Goal: Information Seeking & Learning: Find specific fact

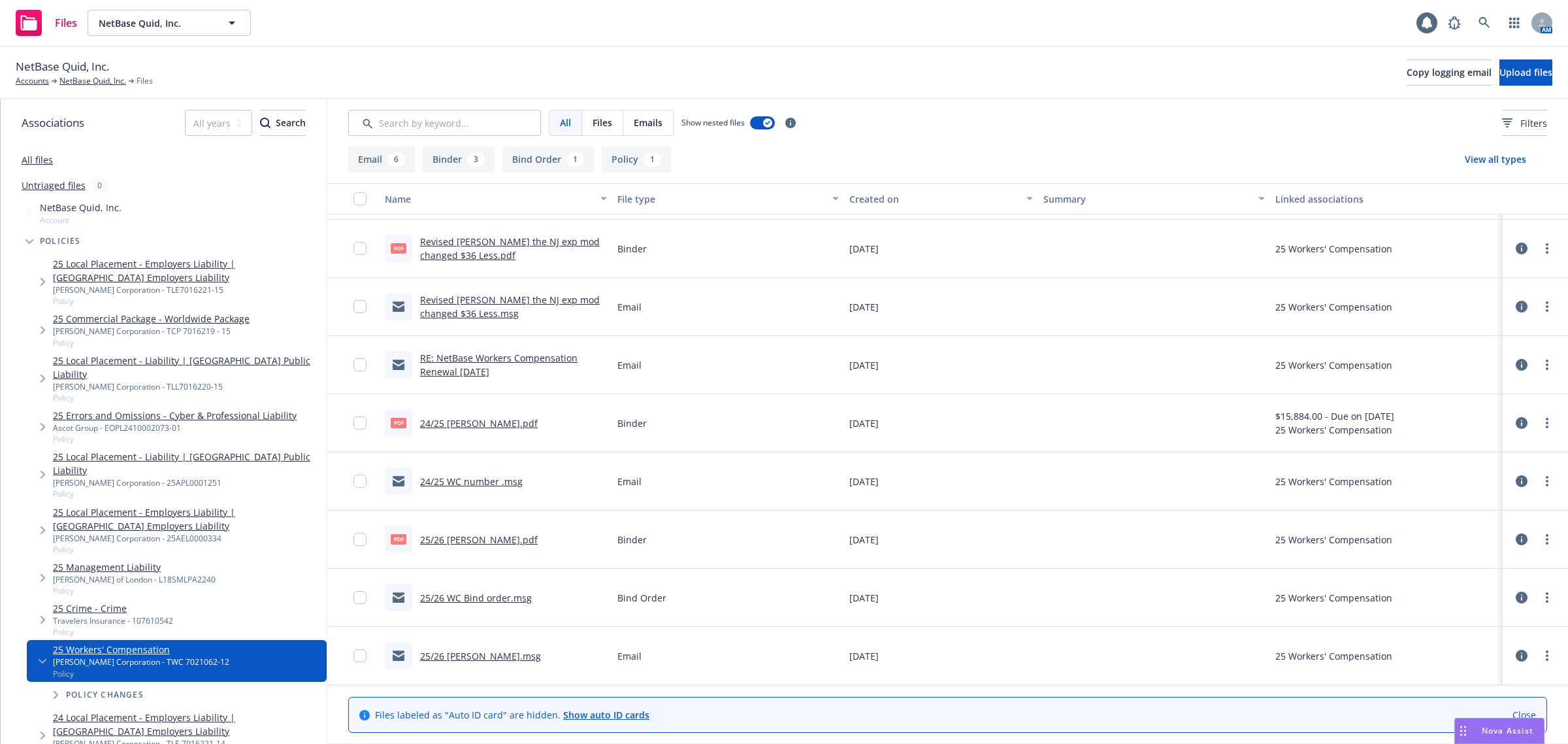
scroll to position [170, 0]
click at [489, 593] on link "25/26 WC Bind order.msg" at bounding box center [476, 597] width 112 height 13
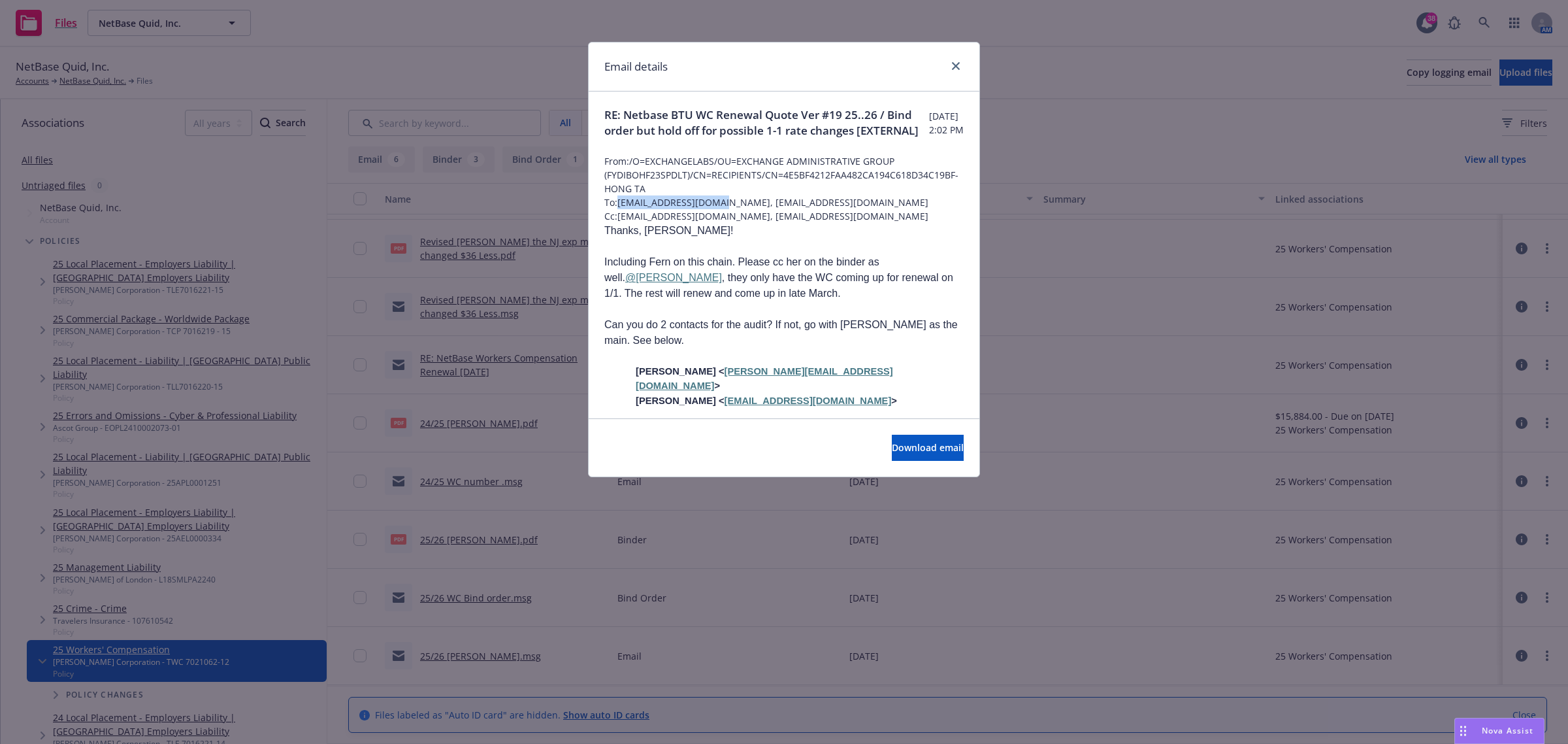
drag, startPoint x: 618, startPoint y: 217, endPoint x: 723, endPoint y: 213, distance: 105.1
click at [723, 209] on span "To: KRoy@Berkley-tech.com, Fern.Kao@newfront.com" at bounding box center [784, 203] width 359 height 14
copy span "KRoy@Berkley-tech.com"
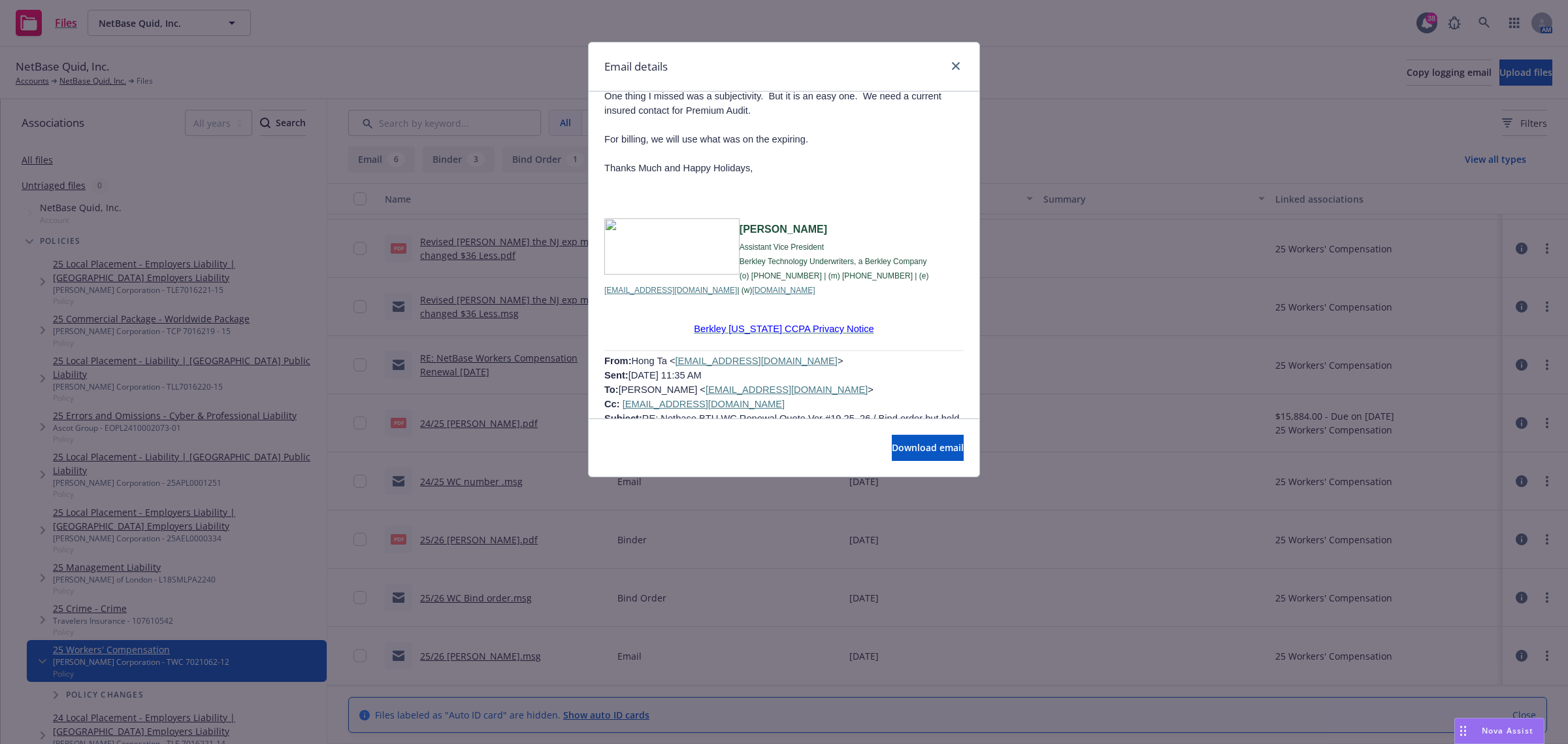
scroll to position [980, 0]
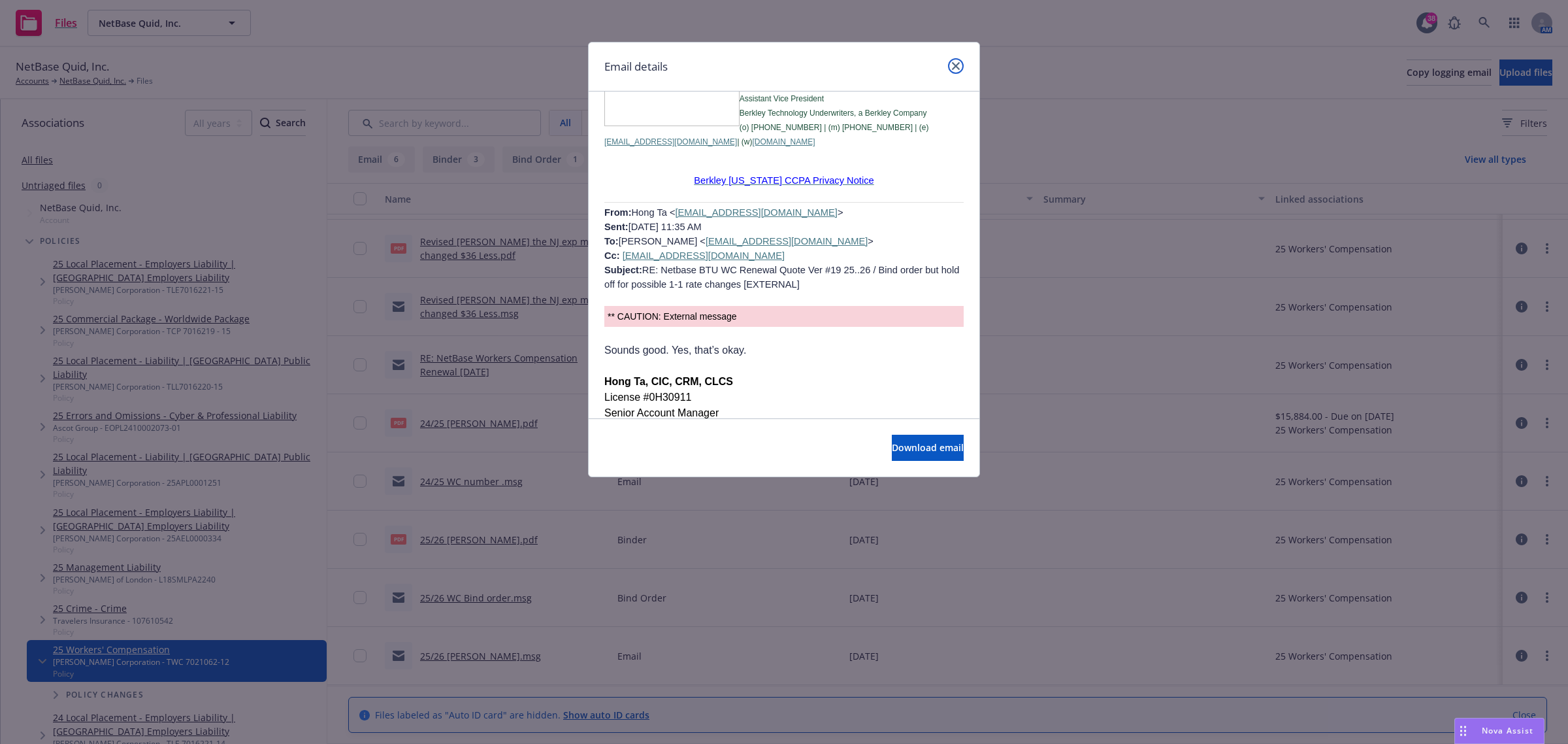
click at [952, 63] on icon "close" at bounding box center [956, 65] width 8 height 8
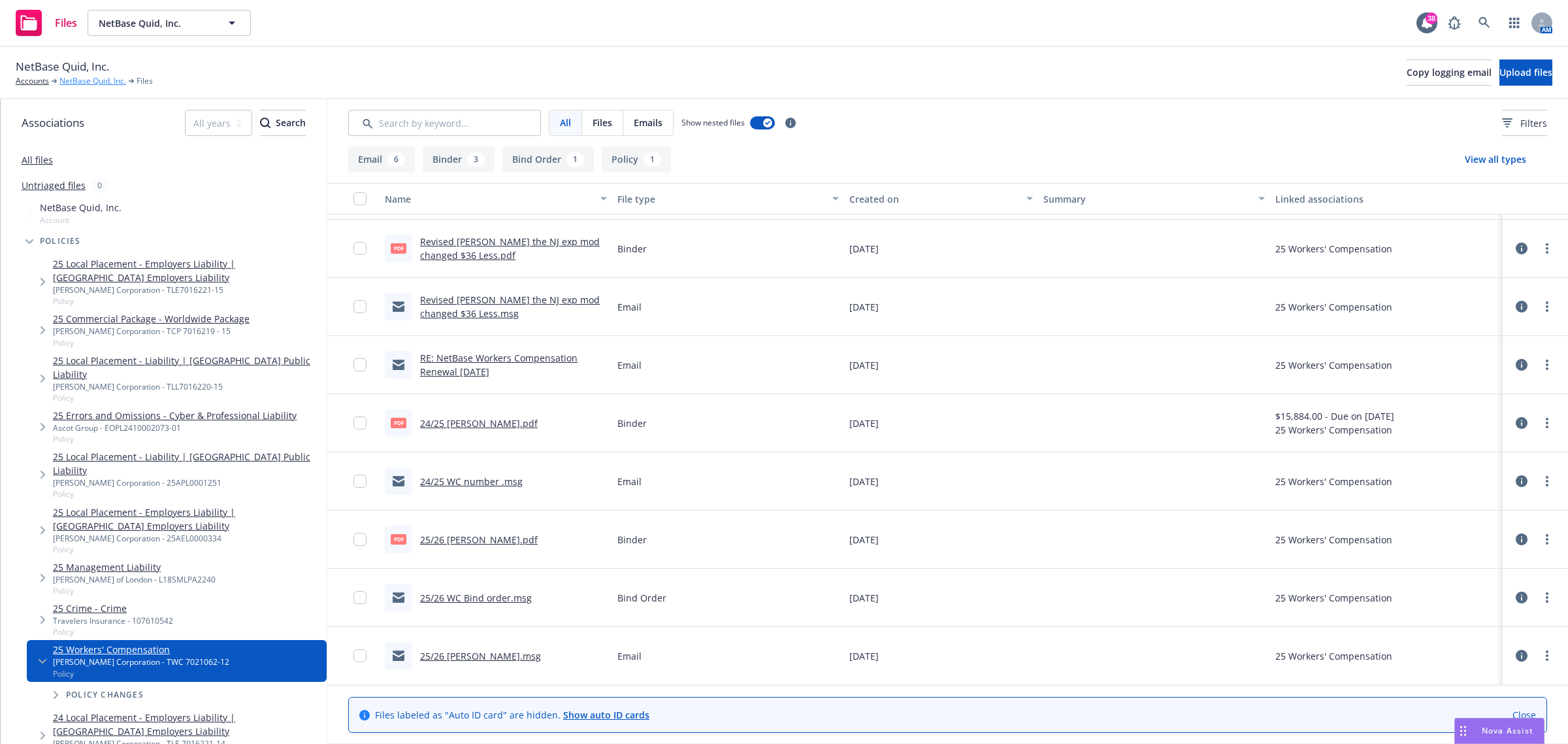
click at [65, 76] on link "NetBase Quid, Inc." at bounding box center [92, 81] width 67 height 12
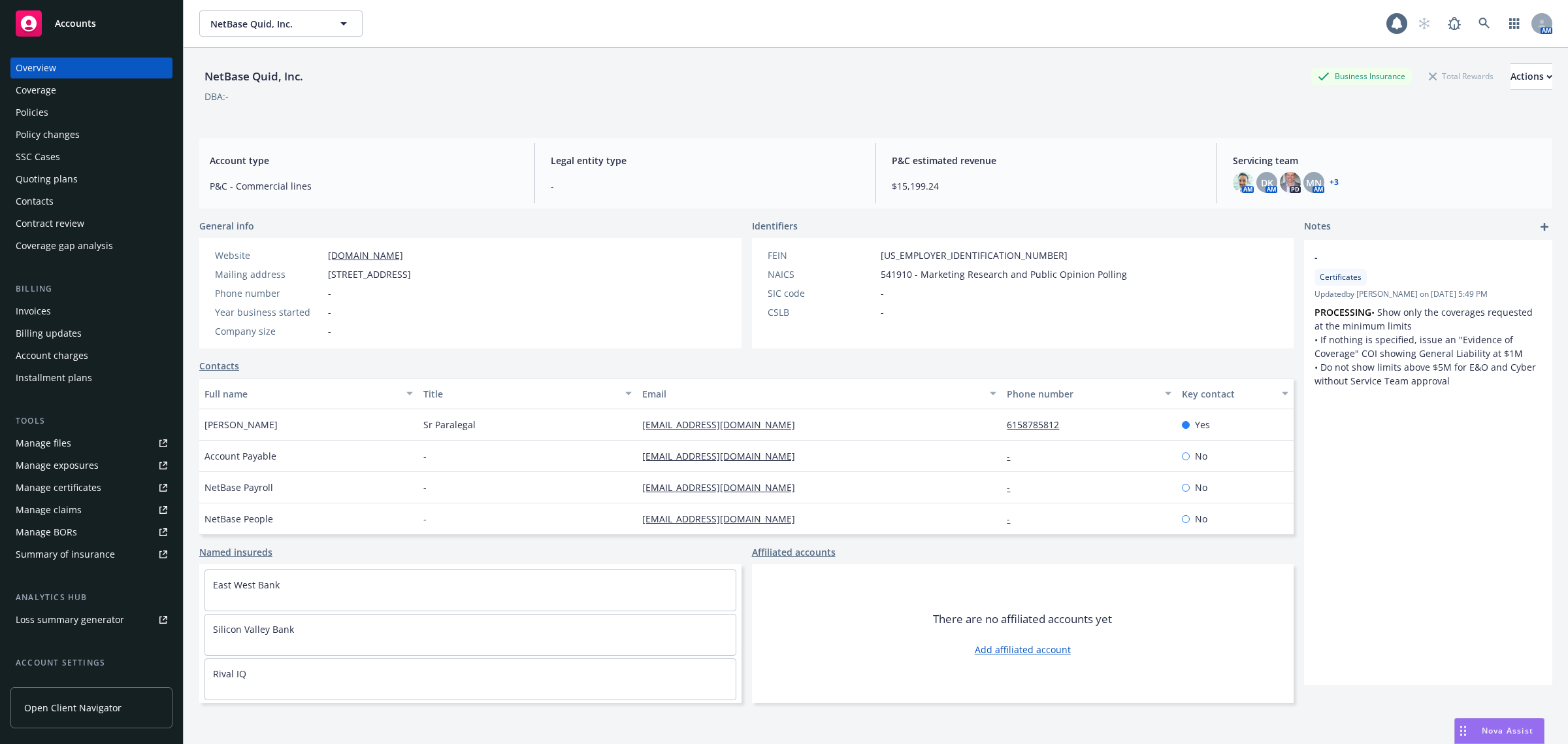
click at [26, 113] on div "Policies" at bounding box center [32, 112] width 33 height 21
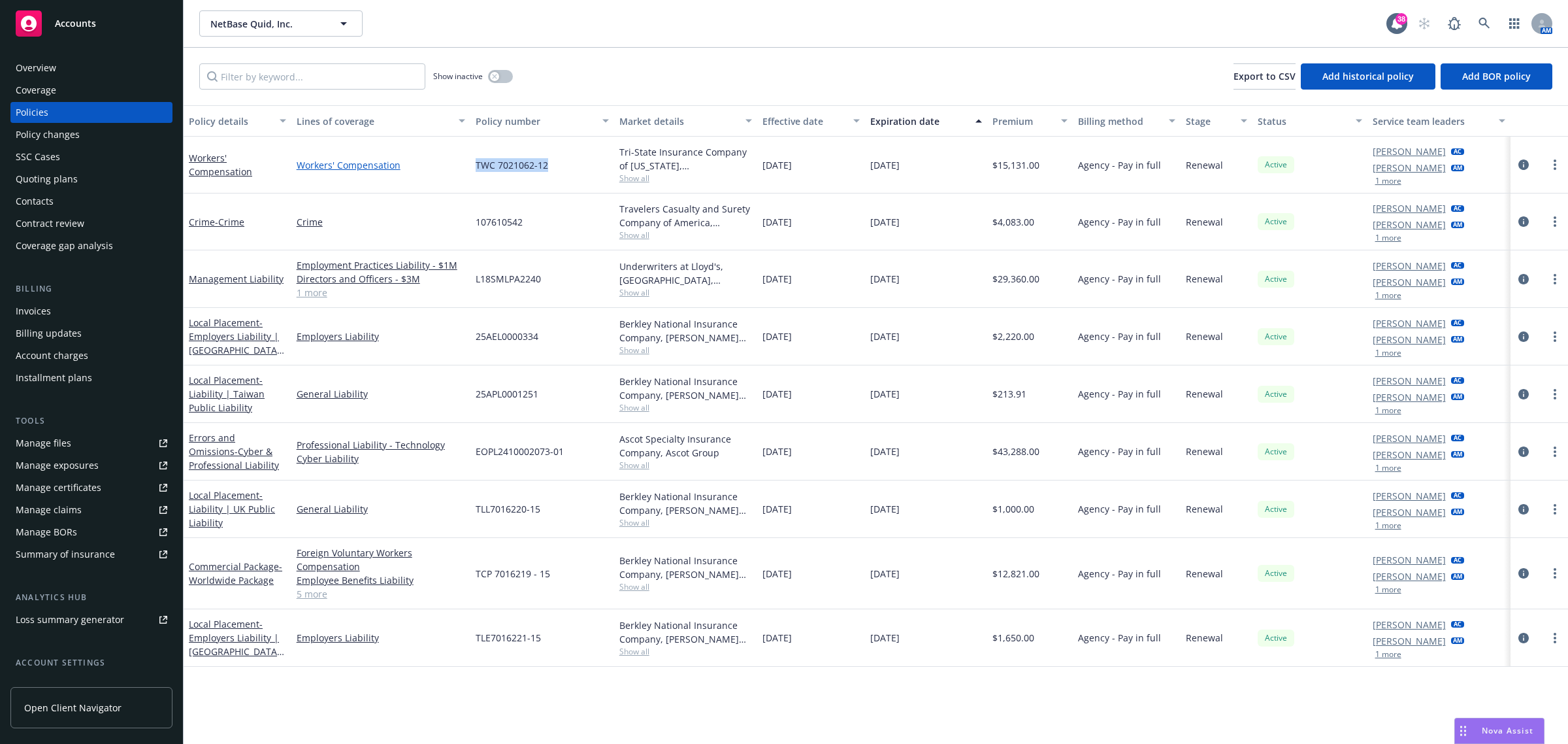
drag, startPoint x: 572, startPoint y: 172, endPoint x: 464, endPoint y: 170, distance: 108.0
click at [464, 170] on div "Workers' Compensation Workers' Compensation TWC 7021062-12 Tri-State Insurance …" at bounding box center [876, 164] width 1384 height 57
copy div "TWC 7021062-12"
click at [1476, 21] on link at bounding box center [1484, 23] width 26 height 26
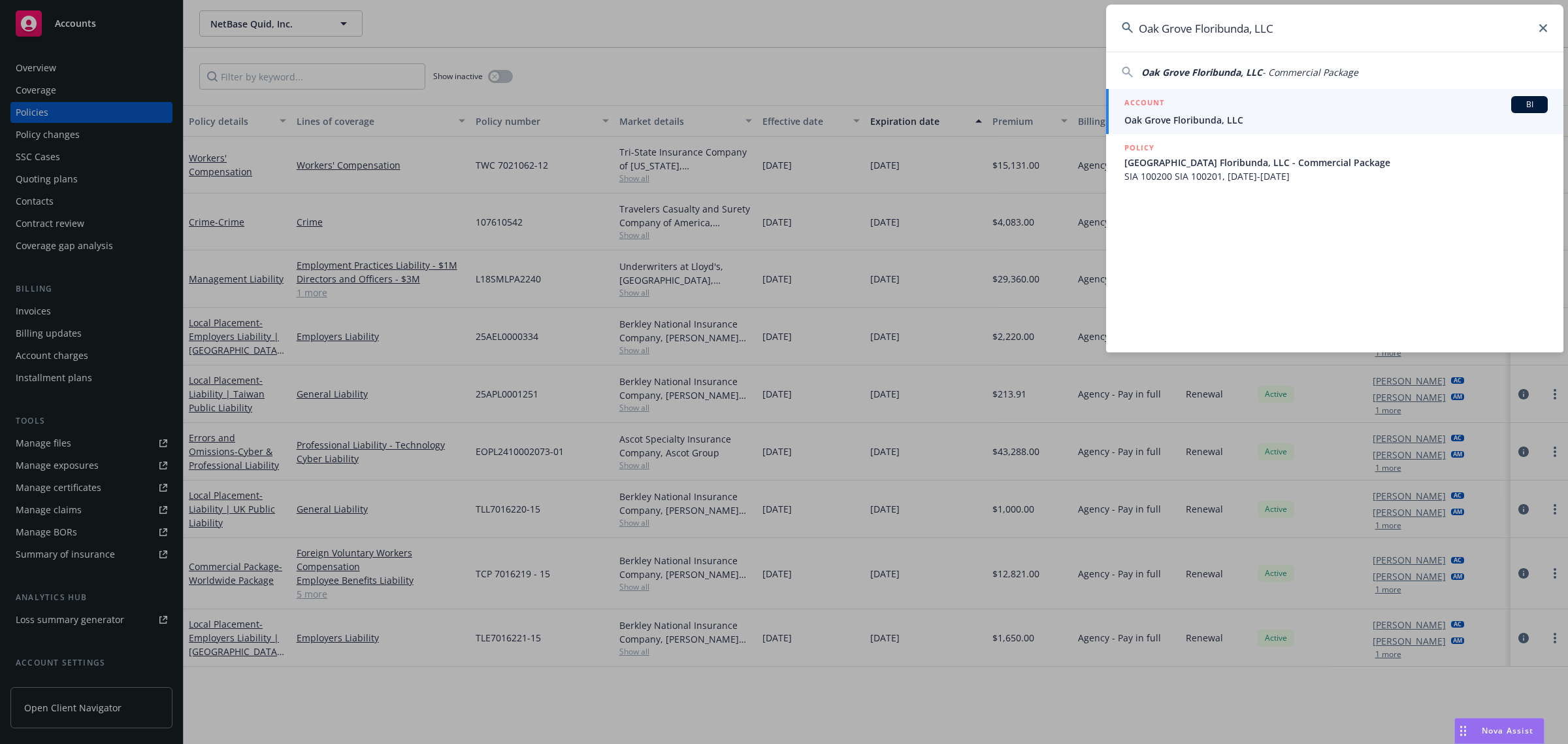
type input "Oak Grove Floribunda, LLC"
click at [1201, 122] on span "Oak Grove Floribunda, LLC" at bounding box center [1336, 119] width 424 height 14
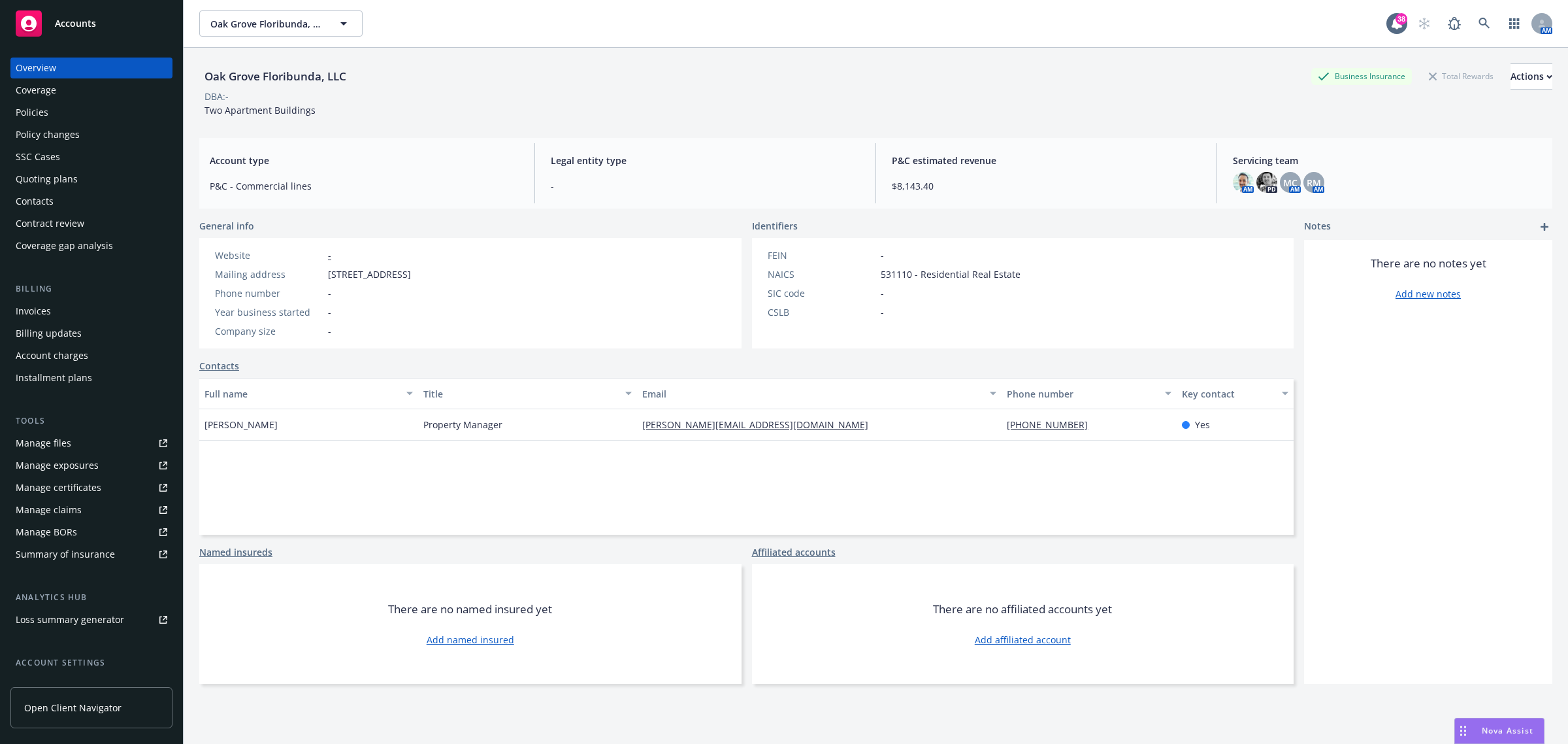
click at [84, 105] on div "Policies" at bounding box center [91, 112] width 152 height 21
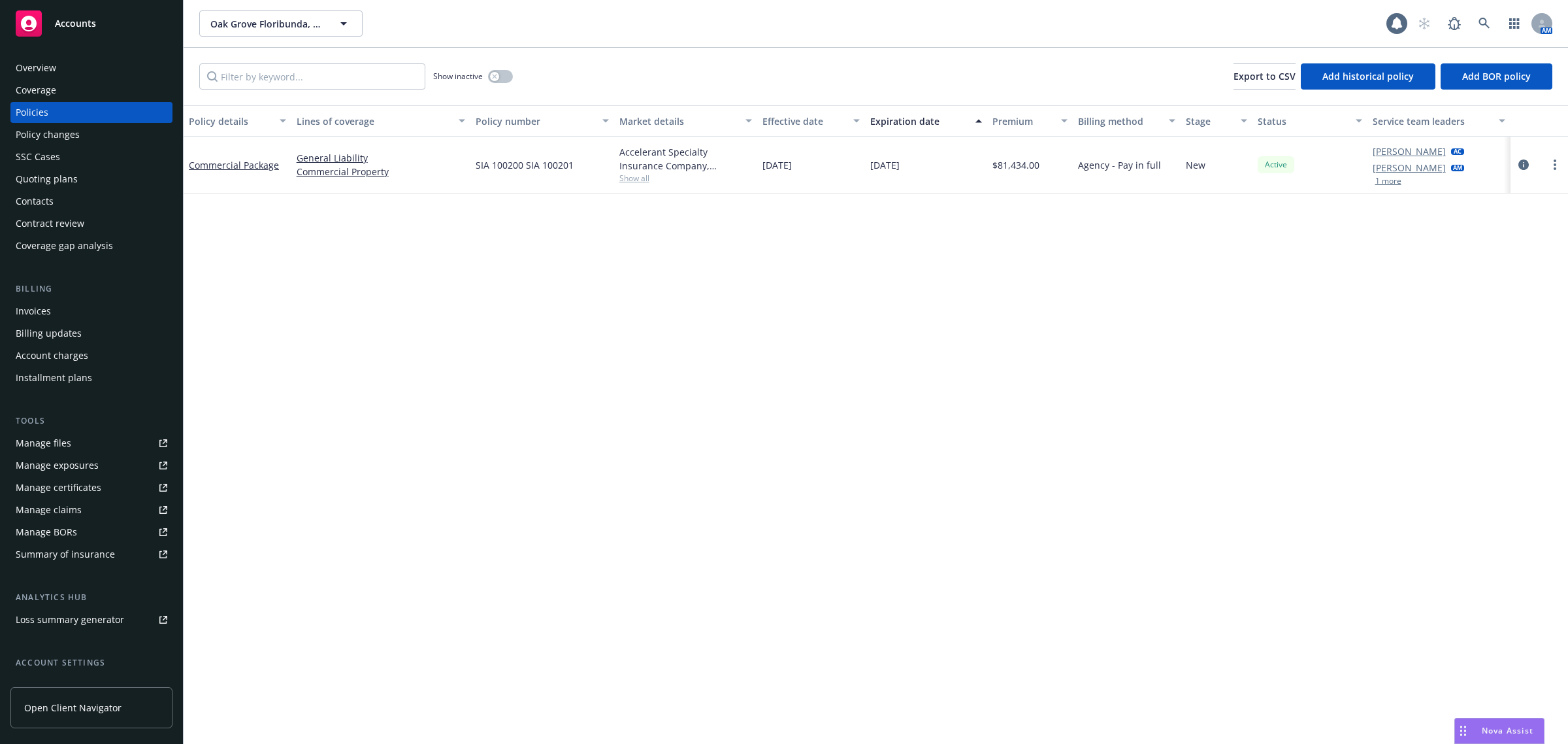
click at [630, 175] on span "Show all" at bounding box center [685, 178] width 133 height 11
click at [1516, 164] on link "circleInformation" at bounding box center [1524, 164] width 16 height 16
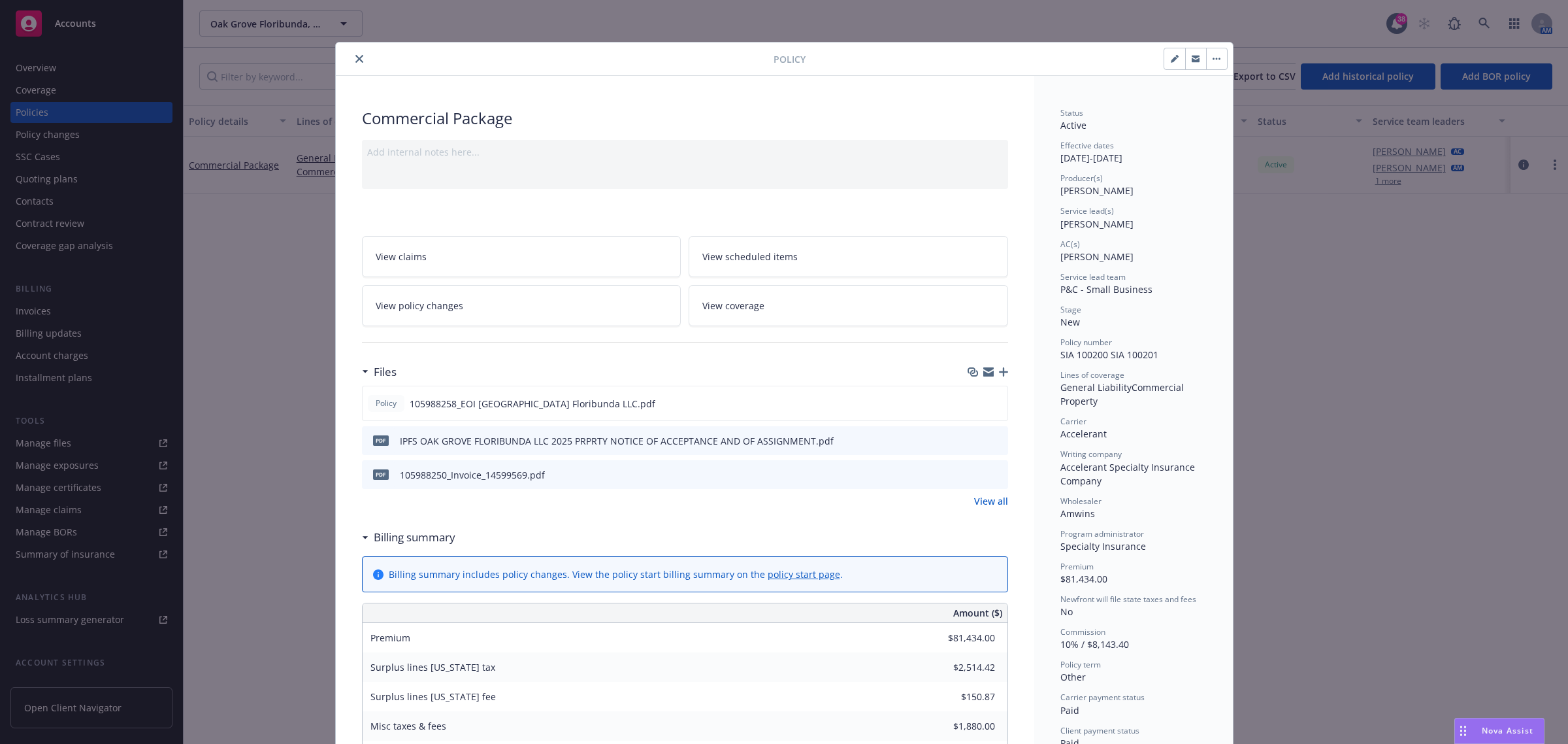
click at [991, 507] on link "View all" at bounding box center [991, 501] width 34 height 14
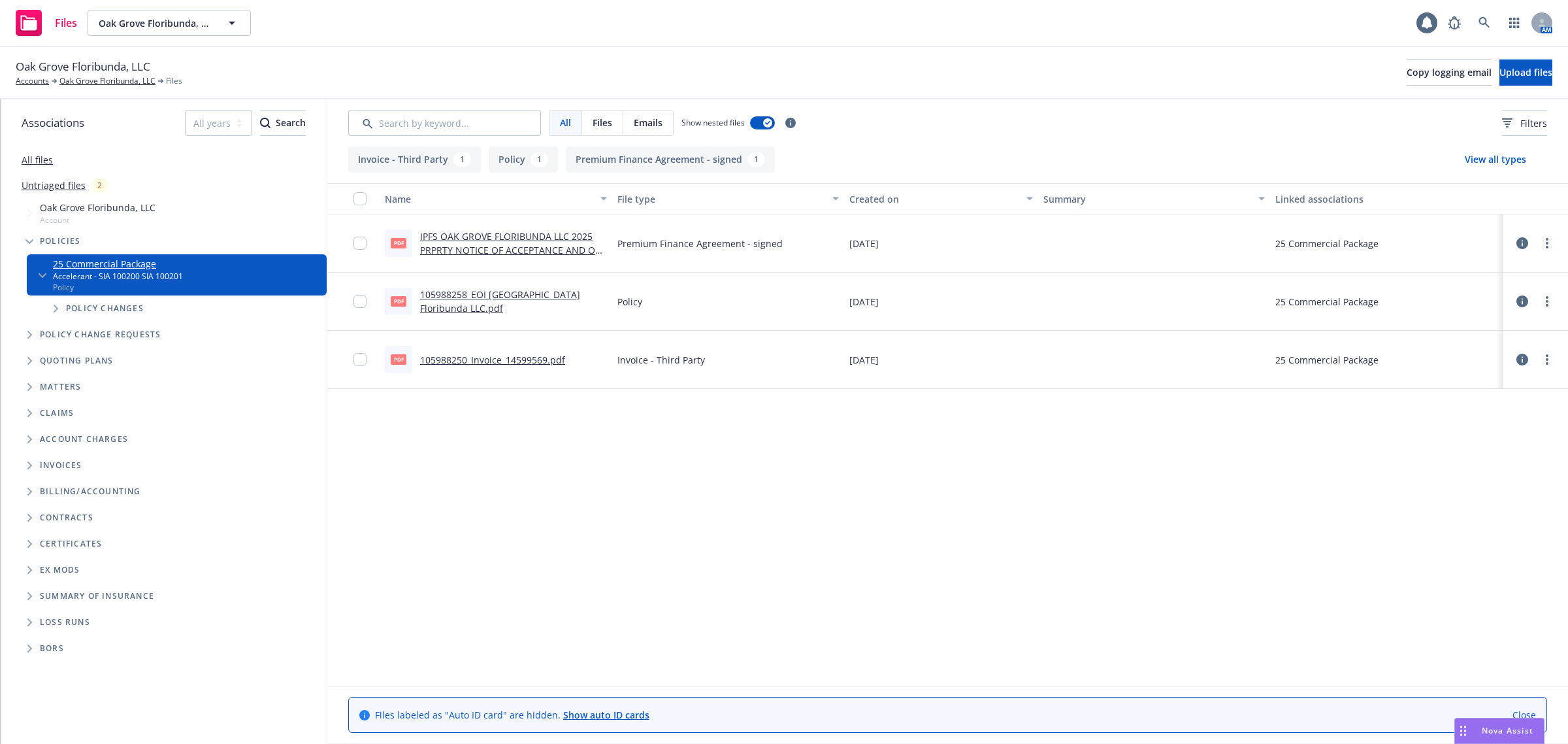
click at [522, 356] on link "105988250_Invoice_14599569.pdf" at bounding box center [492, 359] width 145 height 13
click at [90, 89] on div "Oak Grove Floribunda, LLC Accounts Oak Grove Floribunda, LLC Files Copy logging…" at bounding box center [784, 74] width 1568 height 53
click at [90, 86] on link "Oak Grove Floribunda, LLC" at bounding box center [107, 81] width 96 height 12
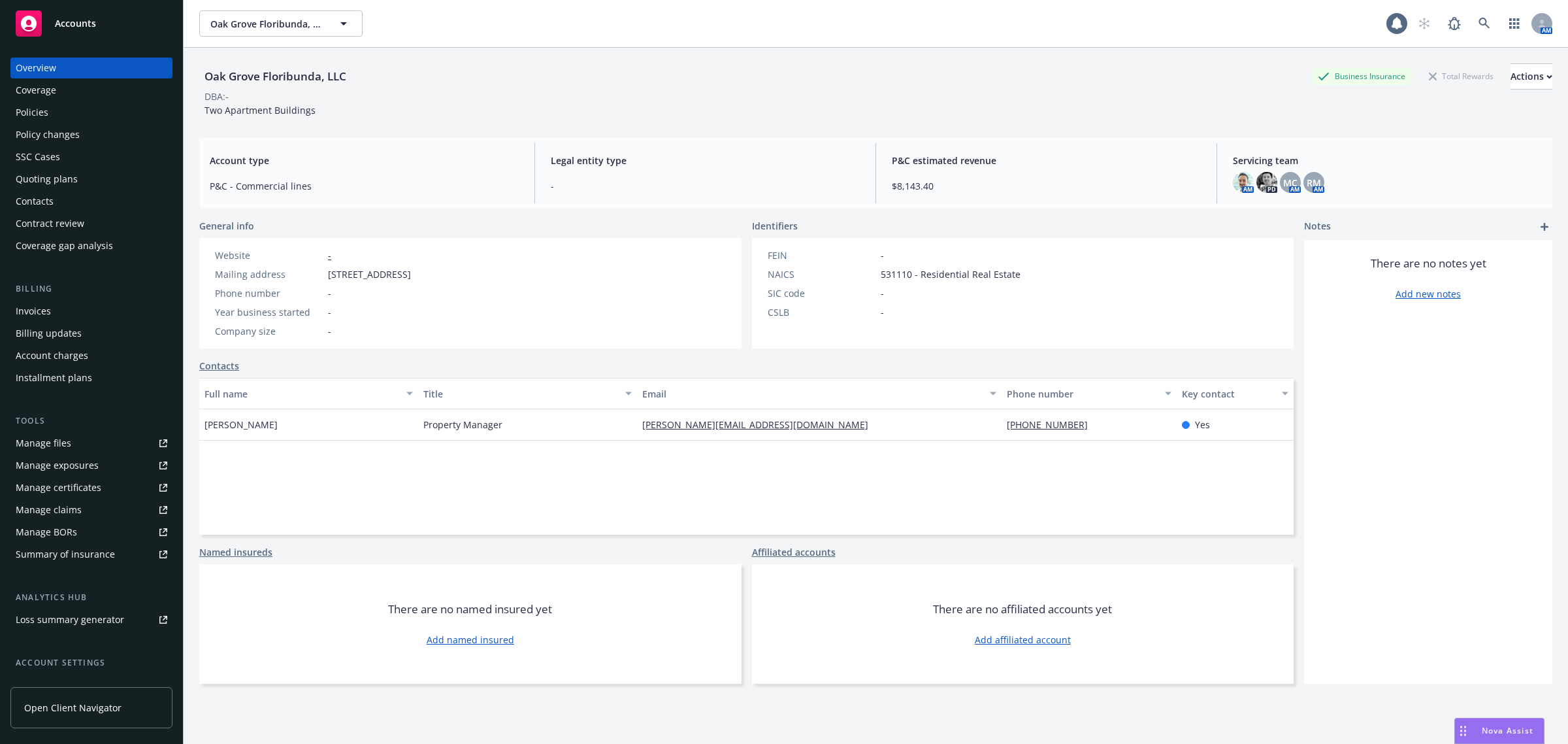
click at [86, 119] on div "Policies" at bounding box center [91, 112] width 152 height 21
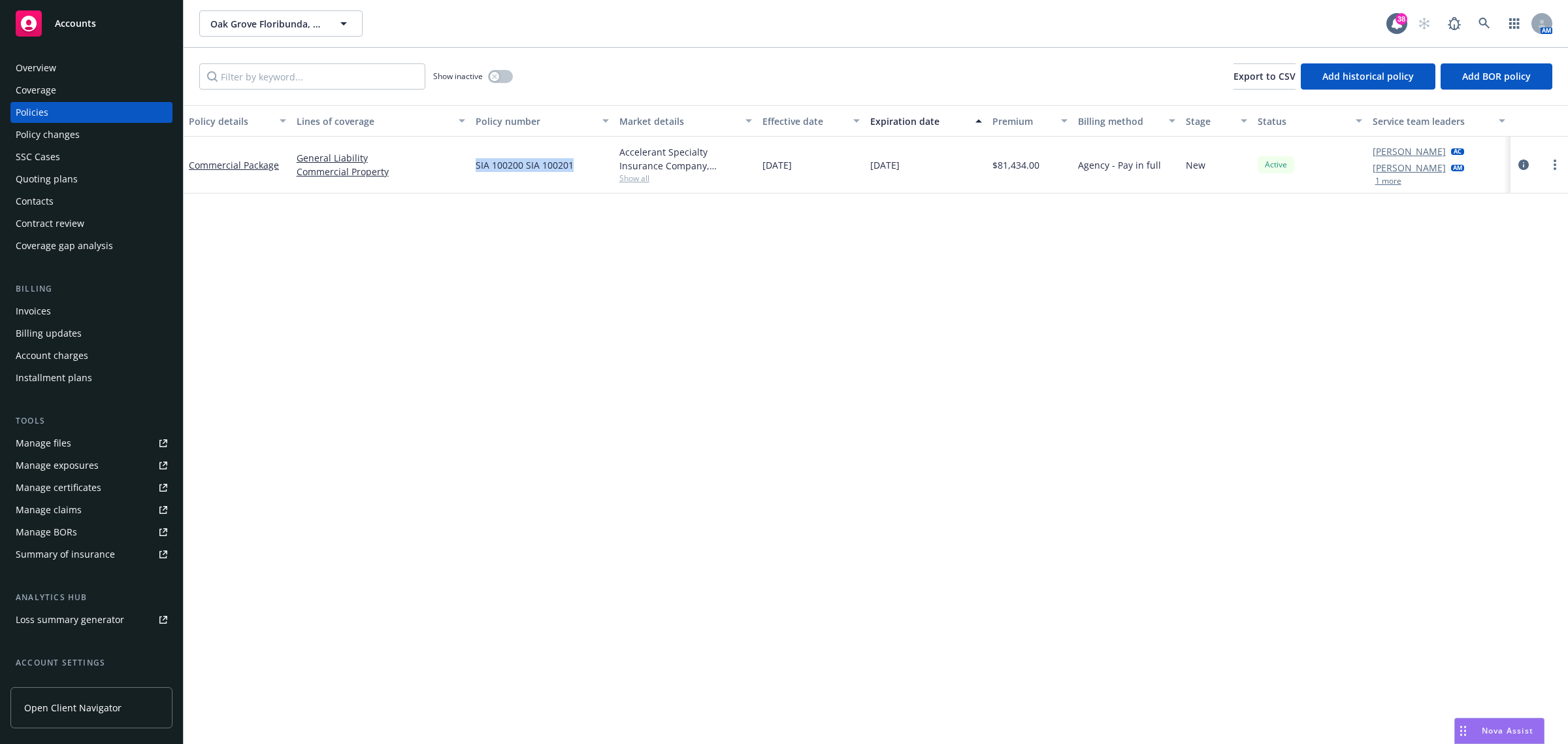
drag, startPoint x: 579, startPoint y: 164, endPoint x: 474, endPoint y: 169, distance: 105.1
click at [474, 169] on div "SIA 100200 SIA 100201" at bounding box center [542, 164] width 144 height 57
copy span "SIA 100200 SIA 100201"
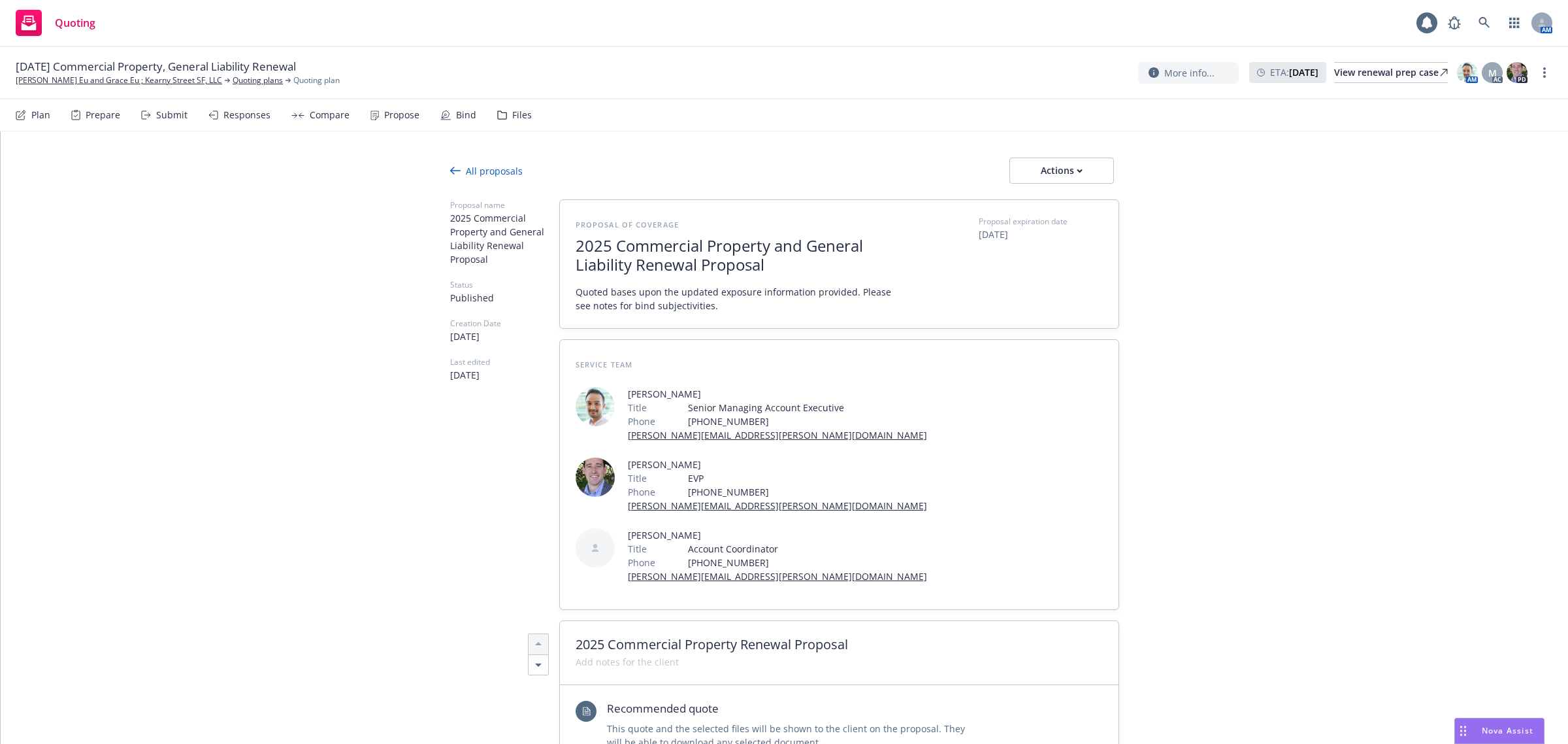
click at [408, 107] on div "Propose" at bounding box center [395, 114] width 49 height 31
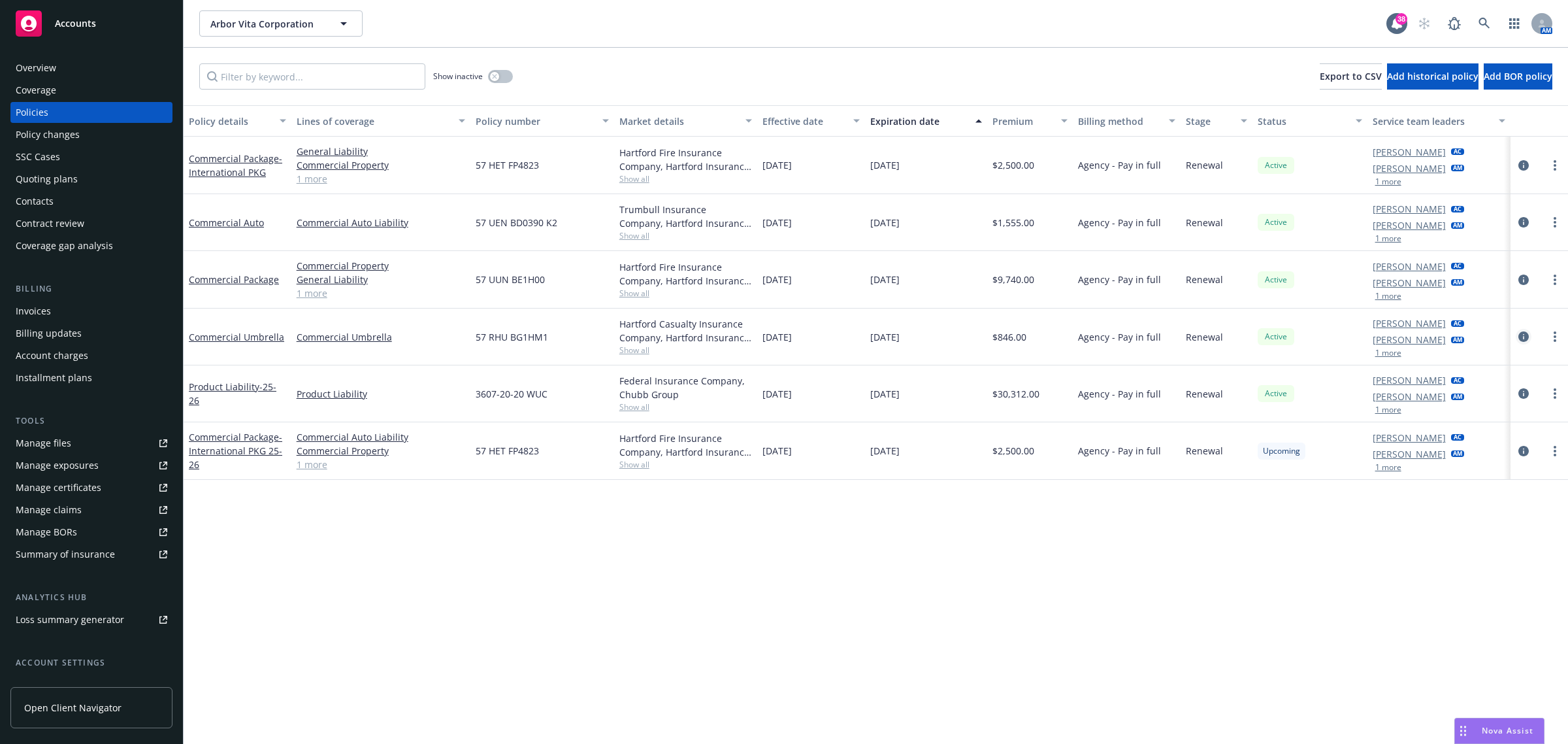
click at [1527, 336] on icon "circleInformation" at bounding box center [1524, 336] width 10 height 10
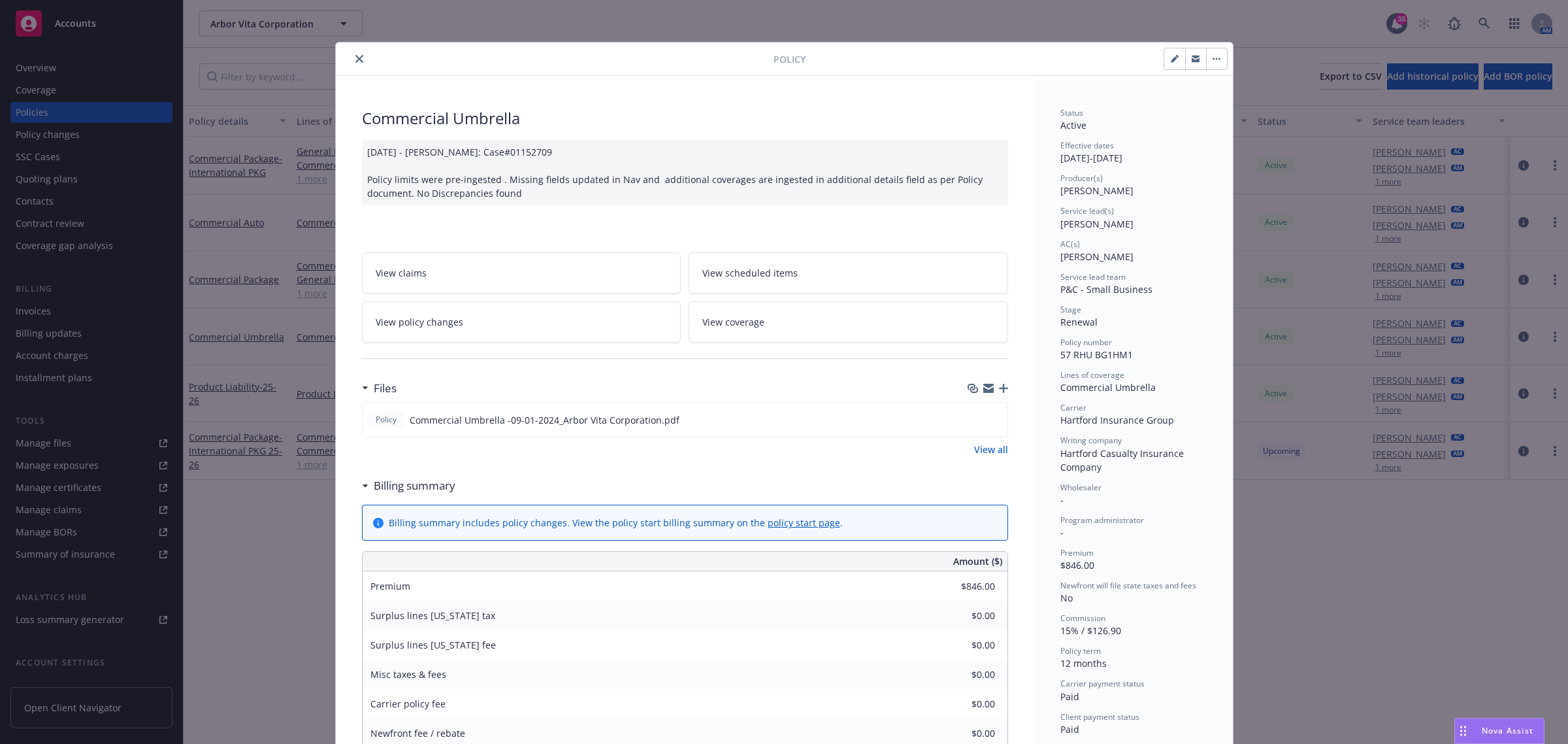
click at [341, 58] on div at bounding box center [557, 58] width 433 height 16
click at [341, 57] on div at bounding box center [557, 58] width 433 height 16
click at [352, 51] on button "close" at bounding box center [359, 58] width 16 height 16
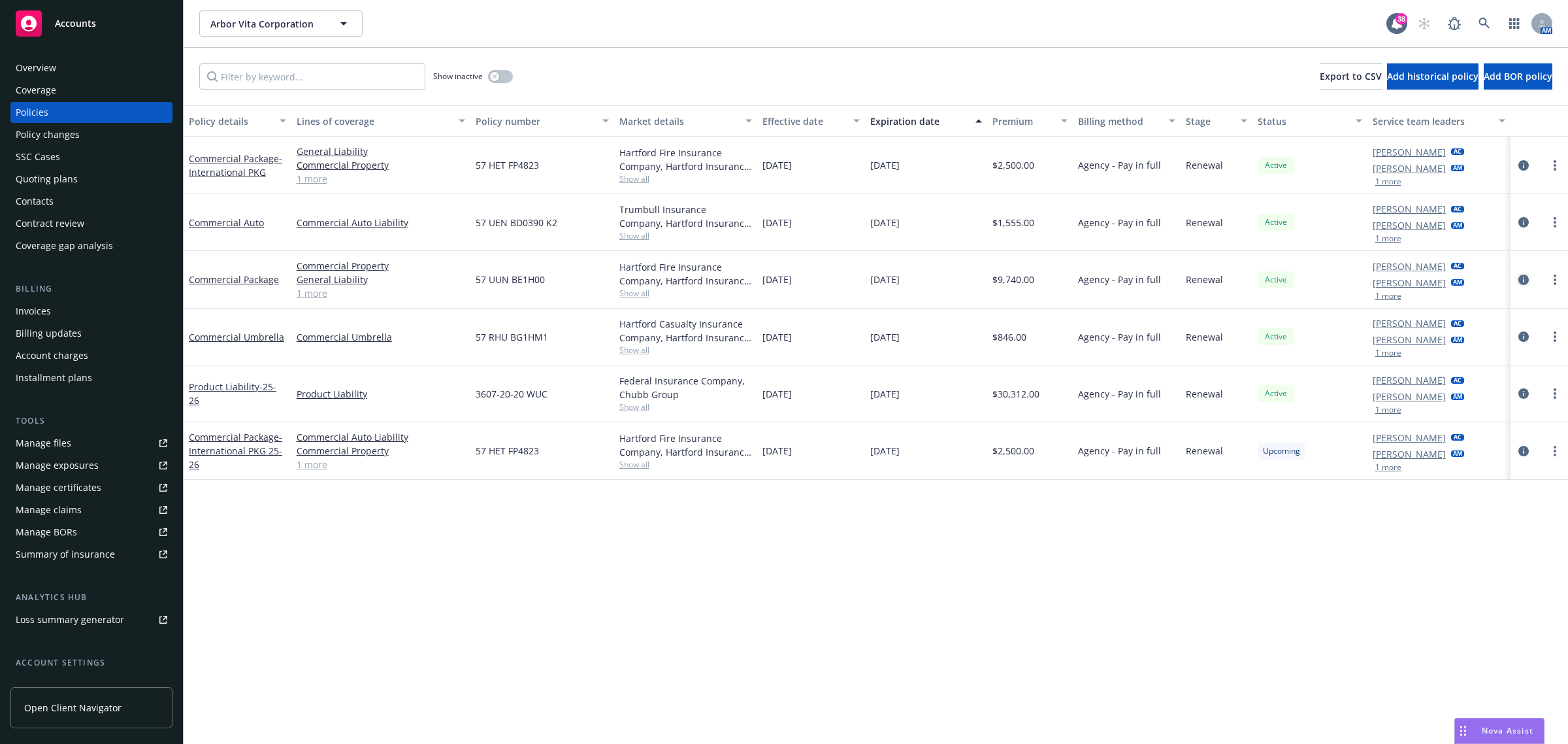
click at [1526, 278] on icon "circleInformation" at bounding box center [1524, 280] width 10 height 10
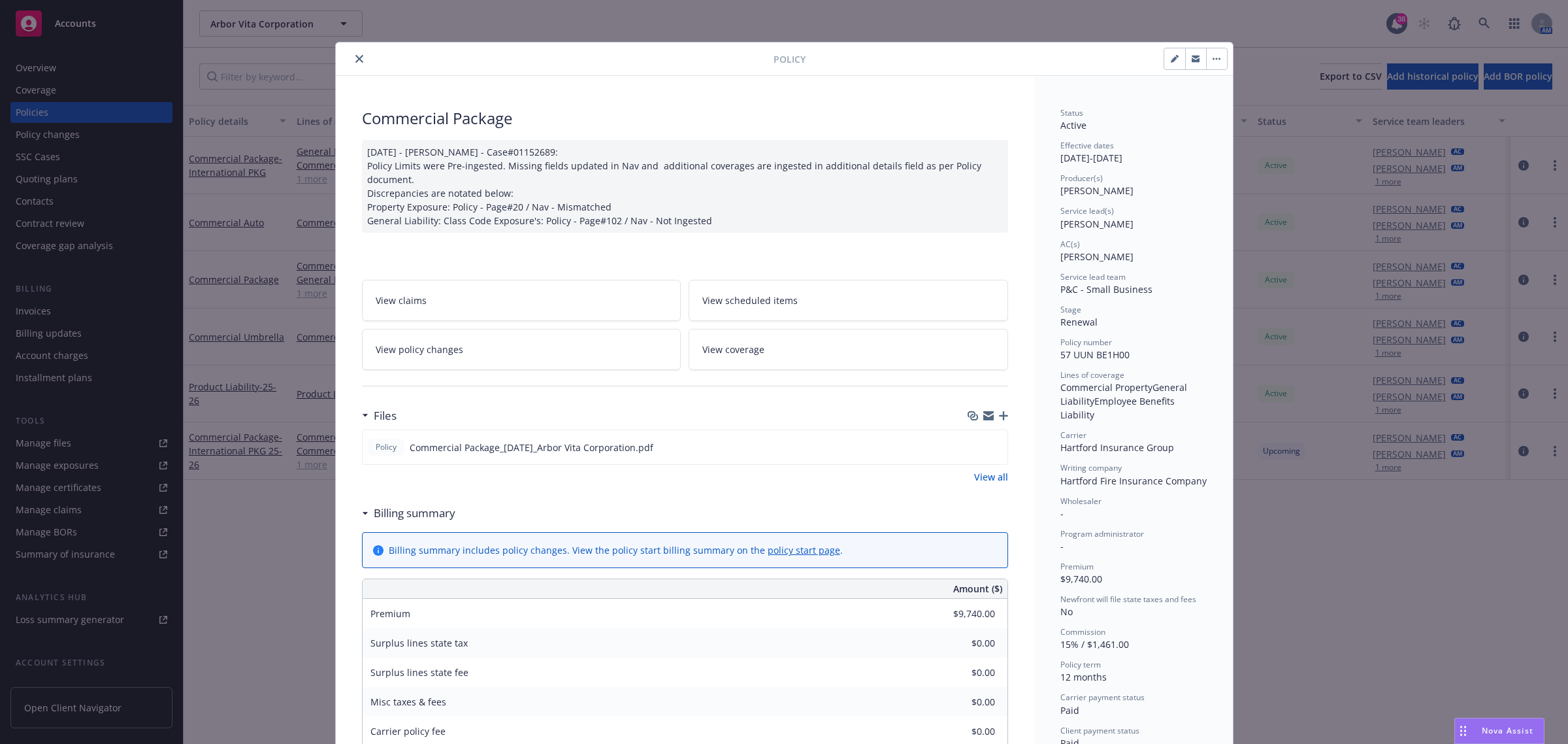
click at [356, 57] on icon "close" at bounding box center [359, 58] width 8 height 8
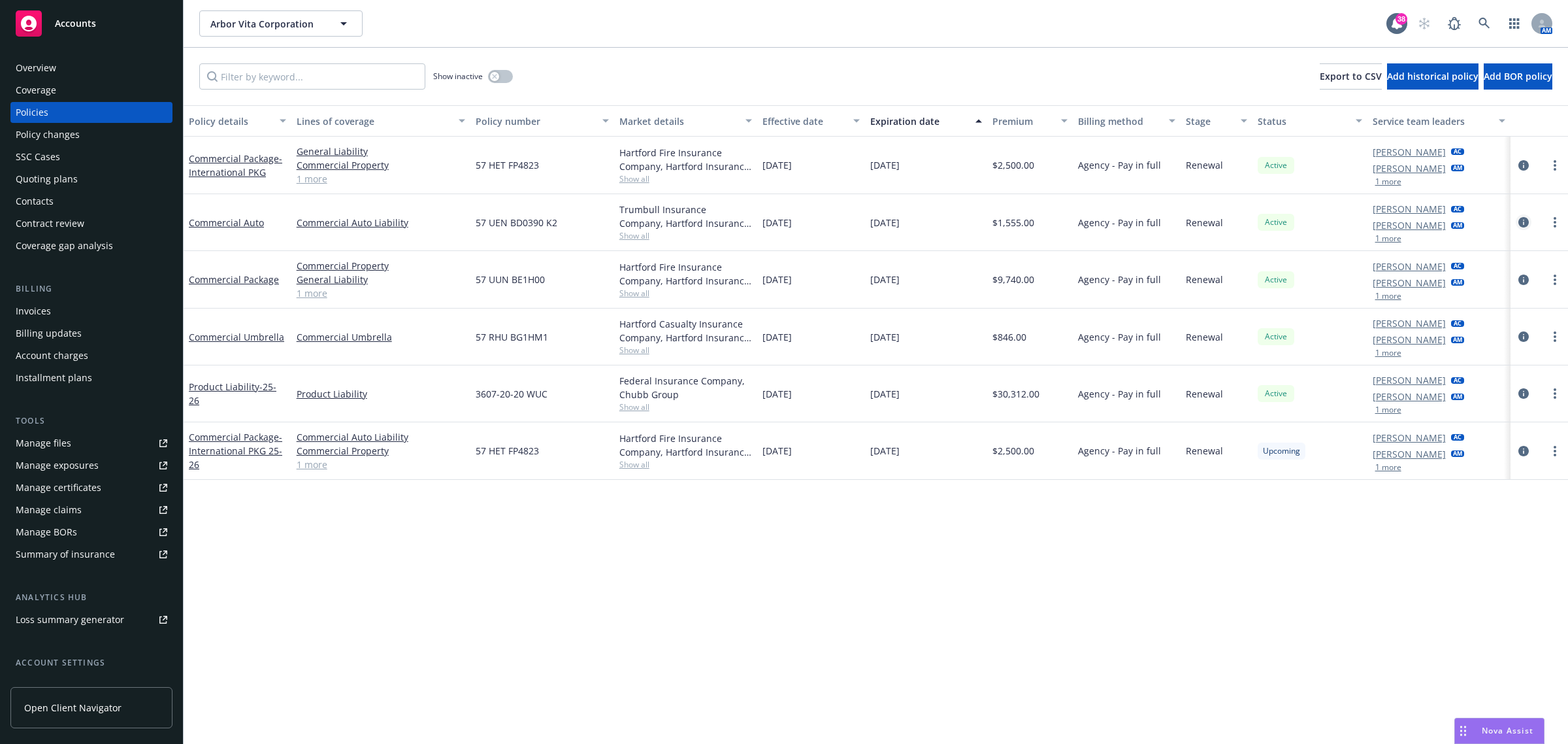
click at [1524, 219] on icon "circleInformation" at bounding box center [1524, 222] width 10 height 10
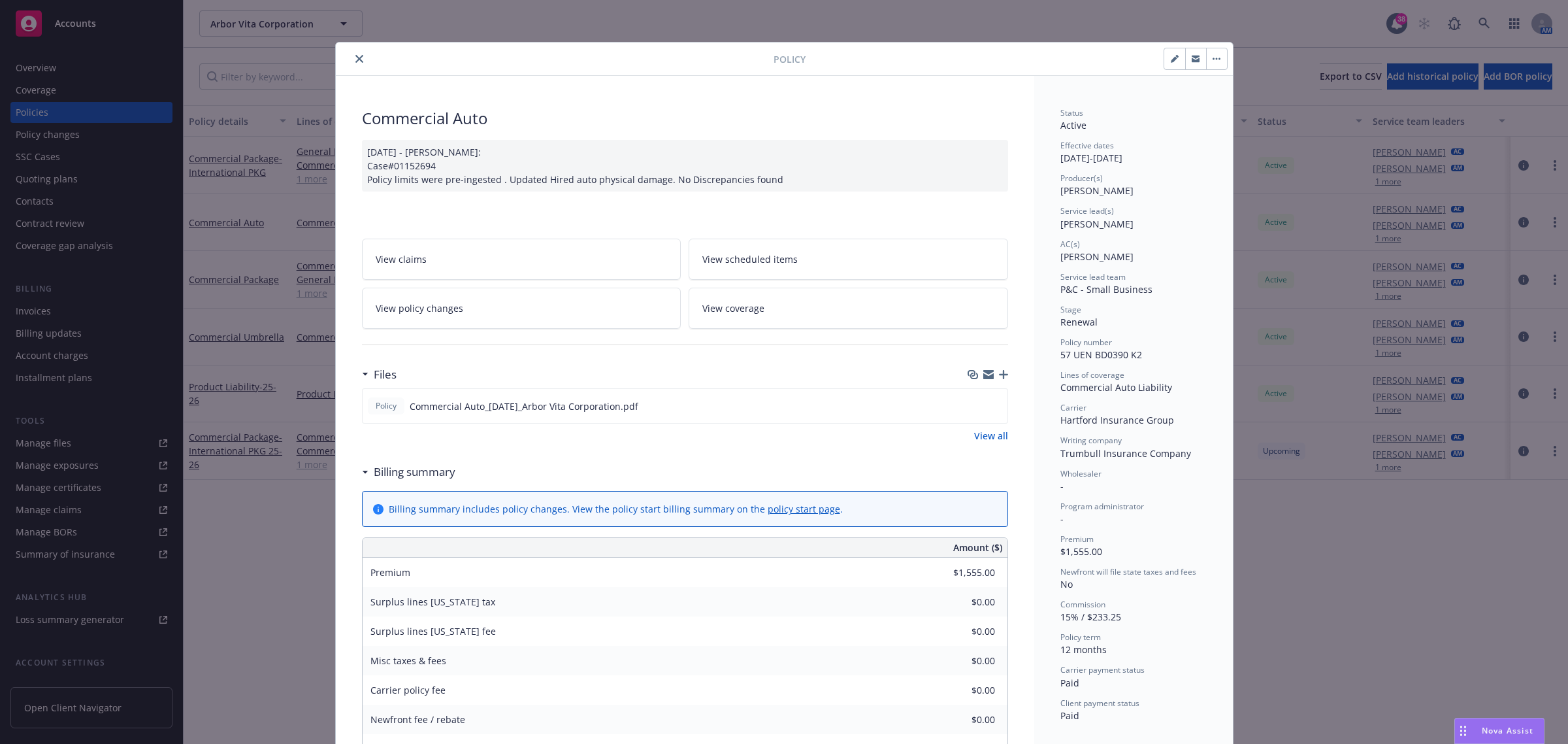
click at [359, 53] on button "close" at bounding box center [359, 58] width 16 height 16
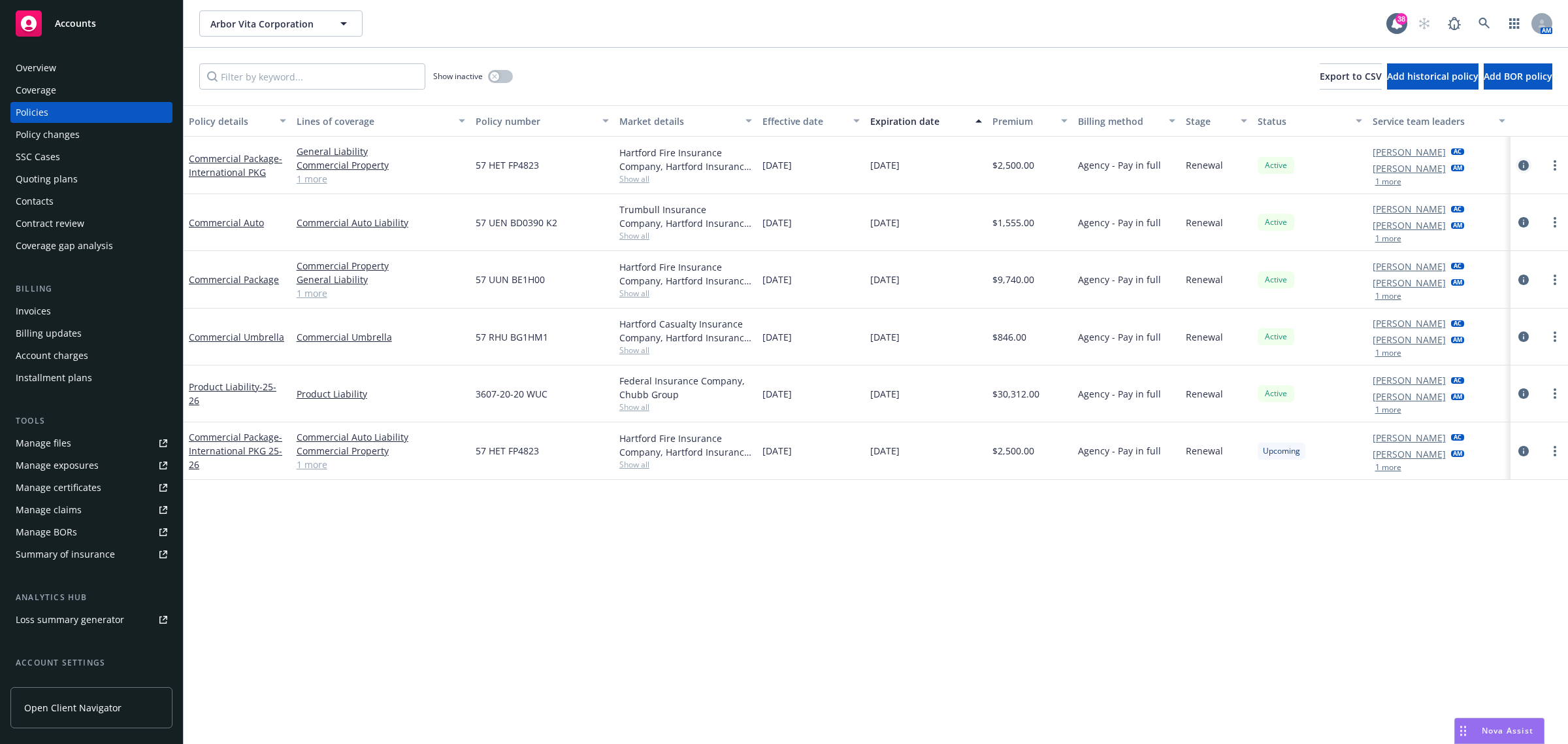
click at [1529, 162] on icon "circleInformation" at bounding box center [1524, 165] width 10 height 10
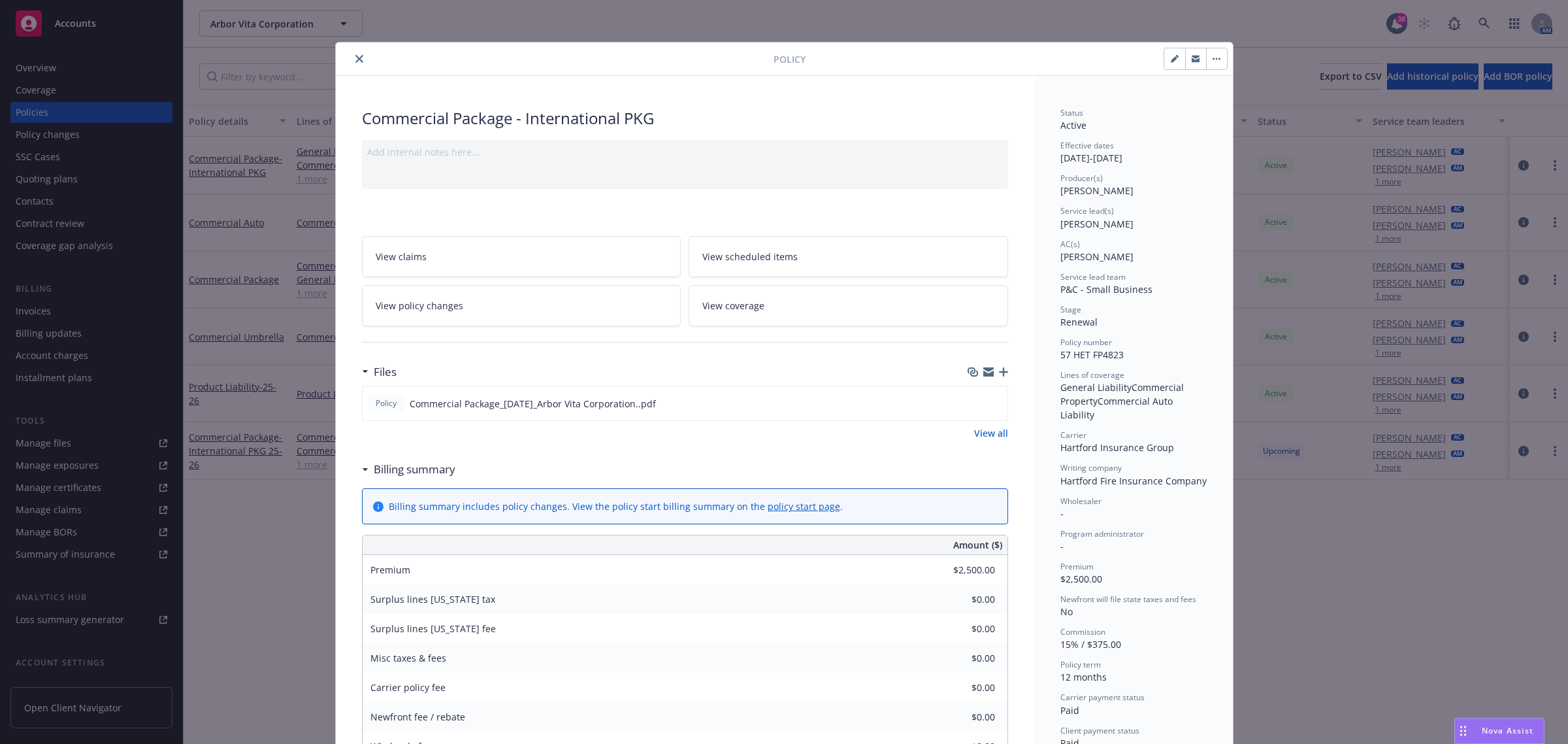
drag, startPoint x: 359, startPoint y: 42, endPoint x: 356, endPoint y: 53, distance: 11.4
click at [359, 44] on div "Policy" at bounding box center [784, 58] width 897 height 33
click at [356, 56] on icon "close" at bounding box center [359, 58] width 8 height 8
